Goal: Task Accomplishment & Management: Complete application form

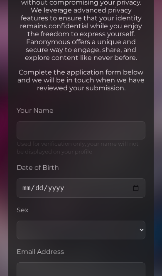
scroll to position [124, 0]
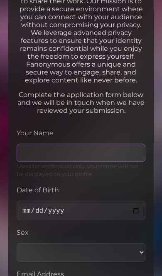
click at [85, 162] on input "Your Name" at bounding box center [81, 153] width 129 height 18
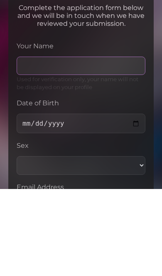
type input "Sky [PERSON_NAME]"
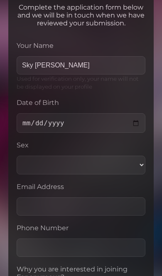
scroll to position [211, 0]
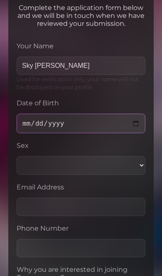
click at [79, 133] on input "[DATE]" at bounding box center [81, 124] width 129 height 20
type input "[DATE]"
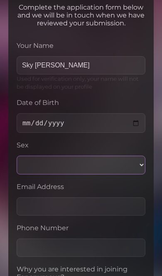
click at [94, 174] on select "Male Female Other" at bounding box center [81, 165] width 129 height 19
select select "female"
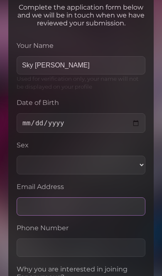
click at [83, 216] on input "Email Address" at bounding box center [81, 206] width 129 height 18
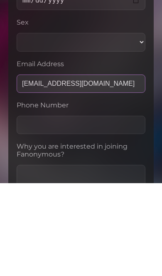
type input "sphynxy88@gmail.com"
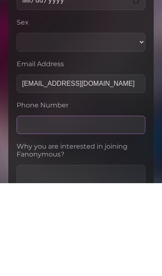
click at [124, 209] on input "Phone Number" at bounding box center [81, 218] width 129 height 18
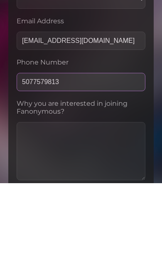
type input "5077579813"
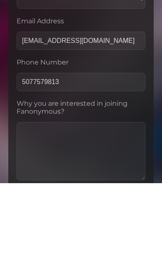
scroll to position [377, 0]
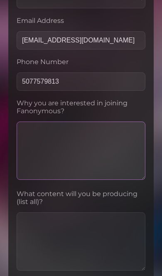
click at [101, 174] on textarea at bounding box center [81, 151] width 129 height 58
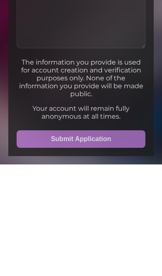
scroll to position [514, 0]
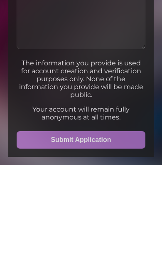
type textarea "Anonymous fun"
click at [117, 242] on button "Submit Application" at bounding box center [81, 250] width 129 height 17
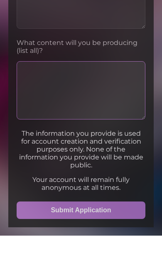
click at [121, 102] on textarea at bounding box center [81, 131] width 129 height 58
type textarea "Porn"
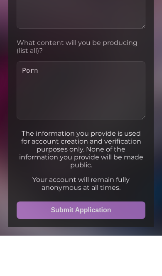
click at [110, 255] on button "Submit Application" at bounding box center [81, 250] width 129 height 17
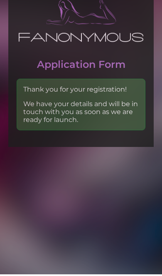
scroll to position [51, 0]
